Goal: Task Accomplishment & Management: Complete application form

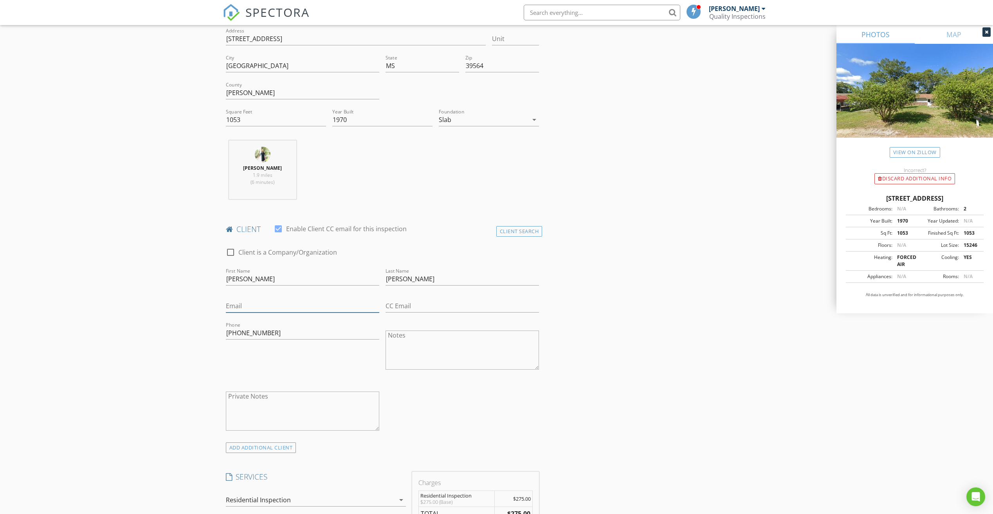
click at [264, 301] on input "Email" at bounding box center [302, 306] width 153 height 13
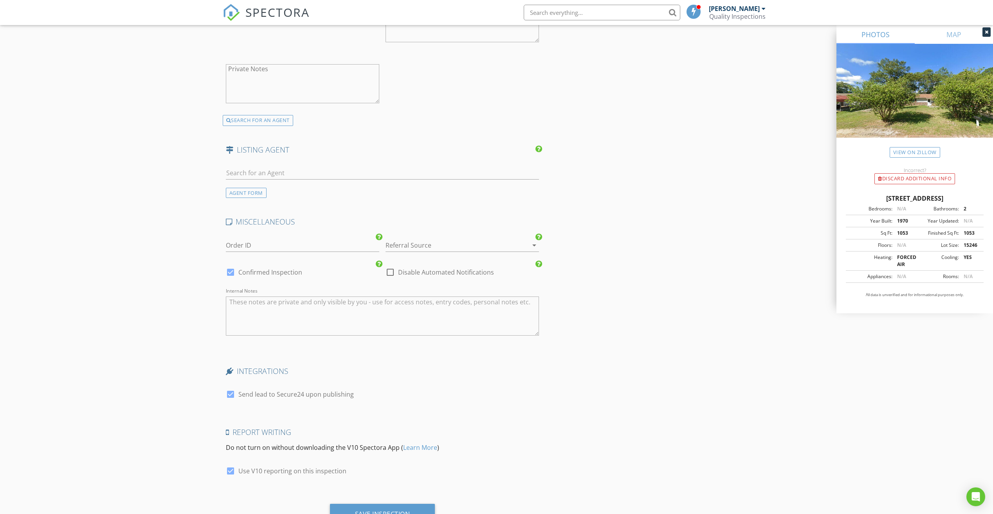
scroll to position [1123, 0]
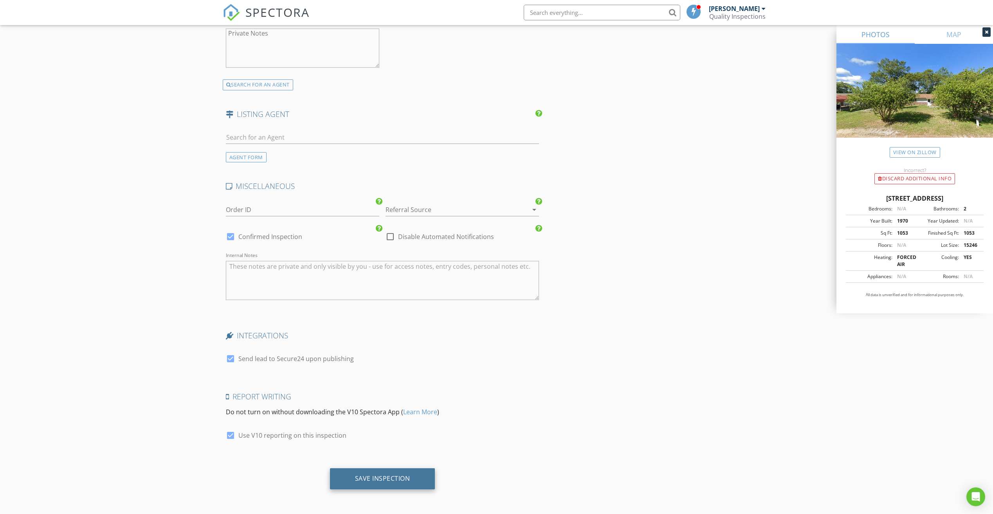
type input "[EMAIL_ADDRESS][DOMAIN_NAME]"
click at [396, 479] on div "Save Inspection" at bounding box center [382, 479] width 55 height 8
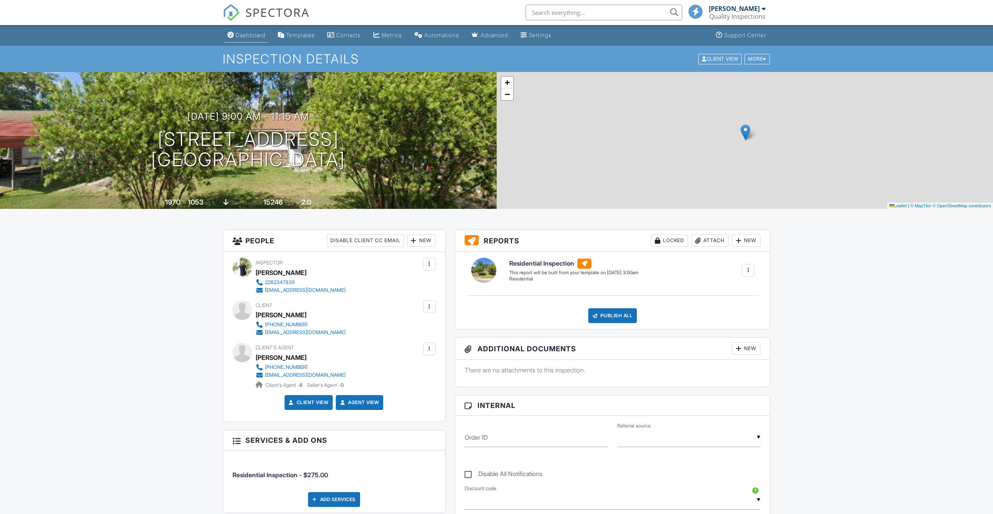
click at [245, 35] on div "Dashboard" at bounding box center [251, 35] width 30 height 7
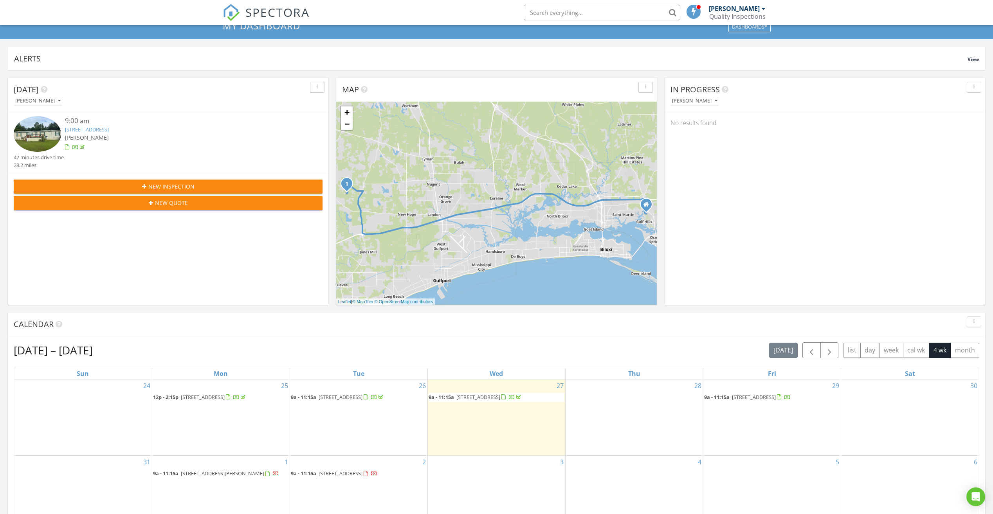
scroll to position [117, 0]
